Goal: Transaction & Acquisition: Purchase product/service

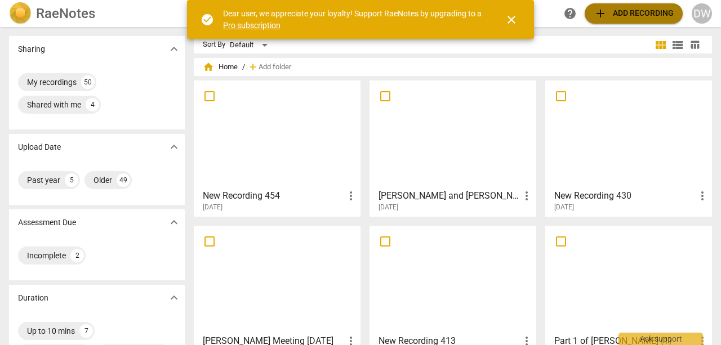
click at [629, 10] on span "add Add recording" at bounding box center [634, 14] width 80 height 14
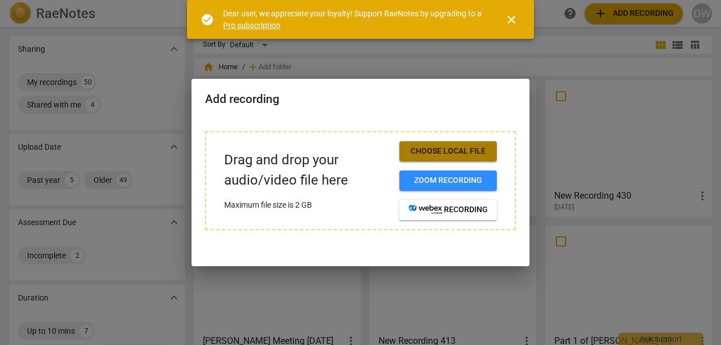
click at [440, 152] on span "Choose local file" at bounding box center [447, 151] width 79 height 11
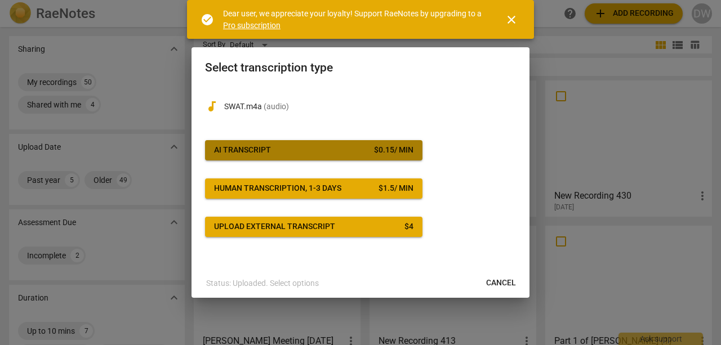
click at [277, 149] on span "AI Transcript $ 0.15 / min" at bounding box center [313, 150] width 199 height 11
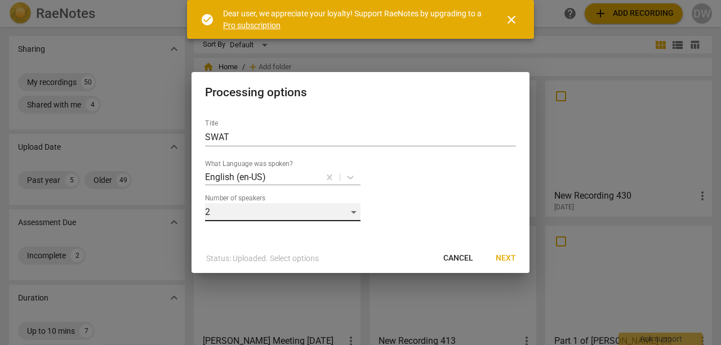
click at [352, 212] on div "2" at bounding box center [282, 212] width 155 height 18
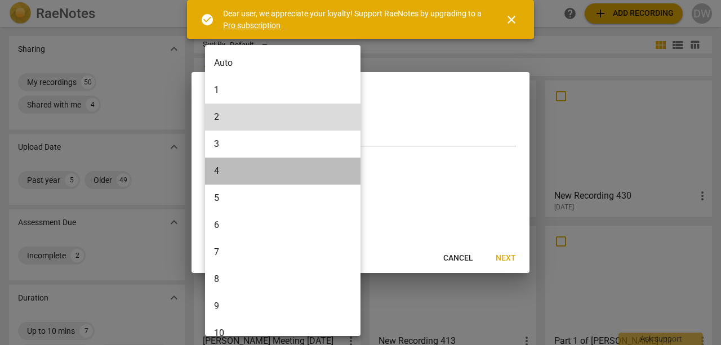
click at [217, 170] on li "4" at bounding box center [284, 171] width 159 height 27
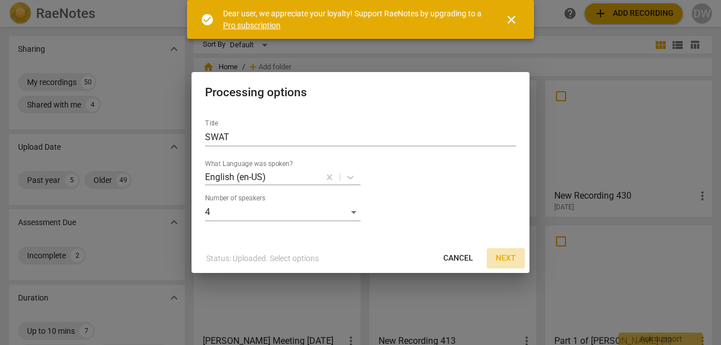
click at [509, 257] on span "Next" at bounding box center [506, 258] width 20 height 11
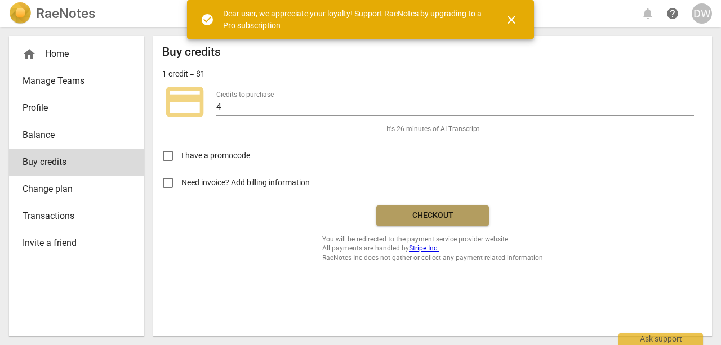
click at [442, 214] on span "Checkout" at bounding box center [432, 215] width 95 height 11
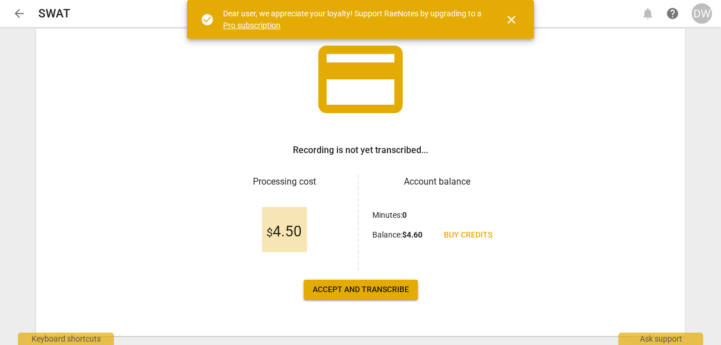
scroll to position [99, 0]
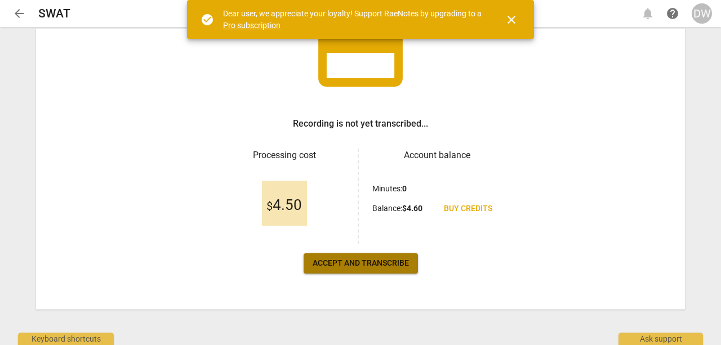
click at [345, 260] on span "Accept and transcribe" at bounding box center [361, 263] width 96 height 11
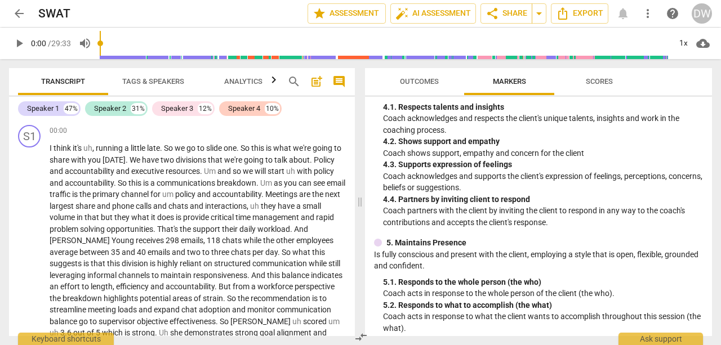
scroll to position [451, 0]
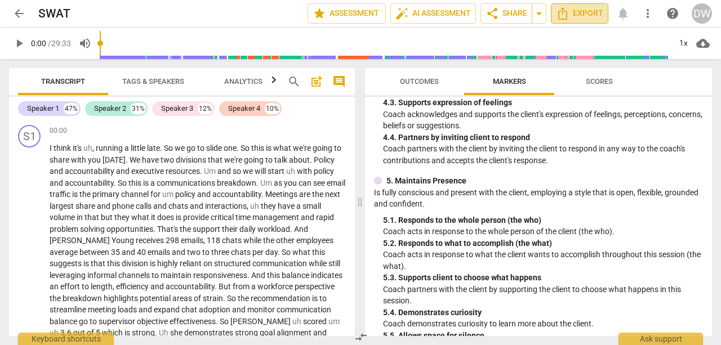
click at [571, 12] on span "Export" at bounding box center [579, 14] width 47 height 14
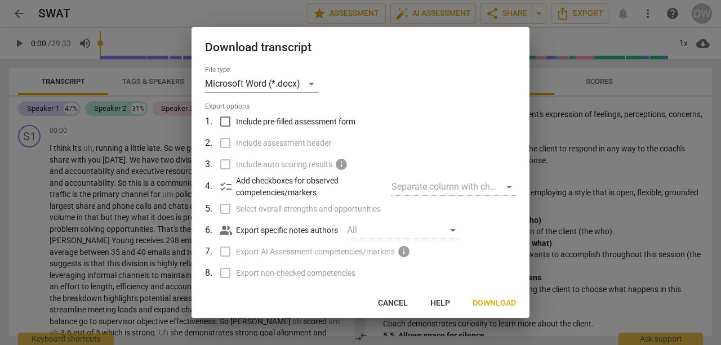
click at [487, 302] on span "Download" at bounding box center [494, 303] width 43 height 11
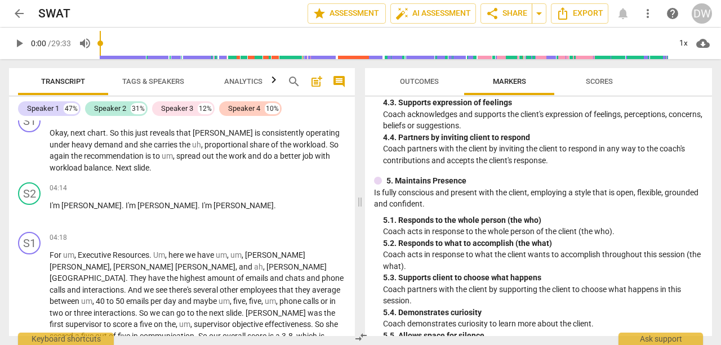
scroll to position [563, 0]
